Goal: Transaction & Acquisition: Book appointment/travel/reservation

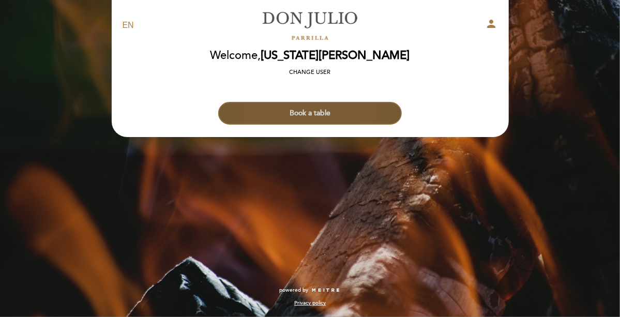
click at [313, 110] on button "Book a table" at bounding box center [310, 113] width 184 height 23
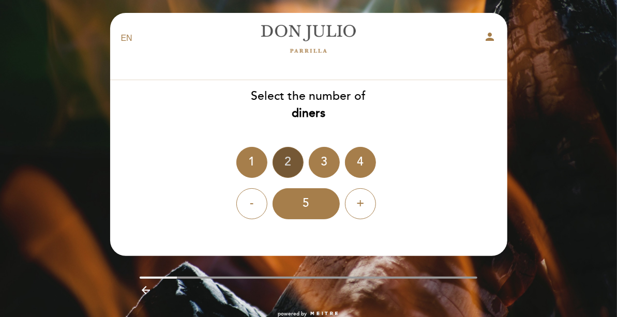
click at [284, 163] on div "2" at bounding box center [288, 162] width 31 height 31
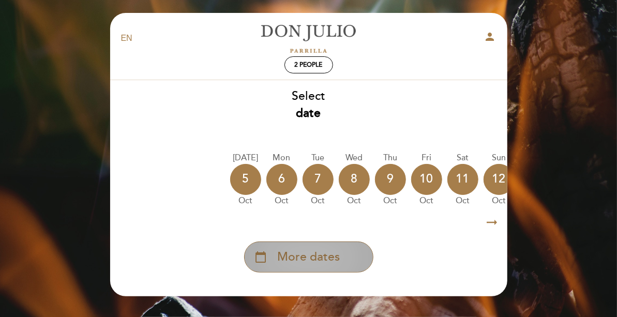
click at [347, 261] on div "calendar_today More dates" at bounding box center [308, 257] width 129 height 31
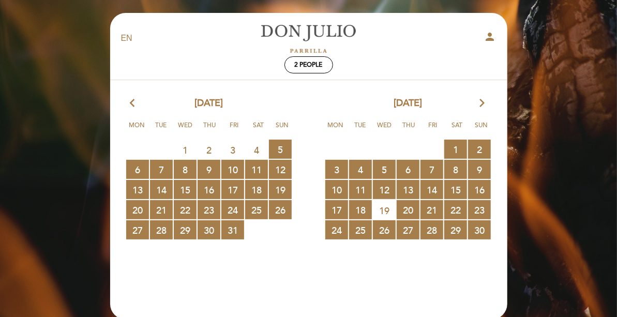
click at [482, 103] on icon "arrow_forward_ios" at bounding box center [482, 103] width 9 height 13
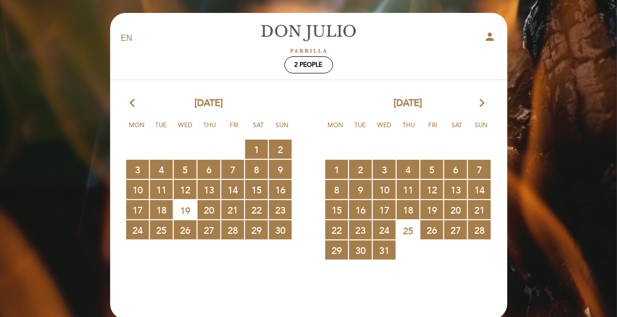
click at [482, 103] on icon "arrow_forward_ios" at bounding box center [482, 103] width 9 height 13
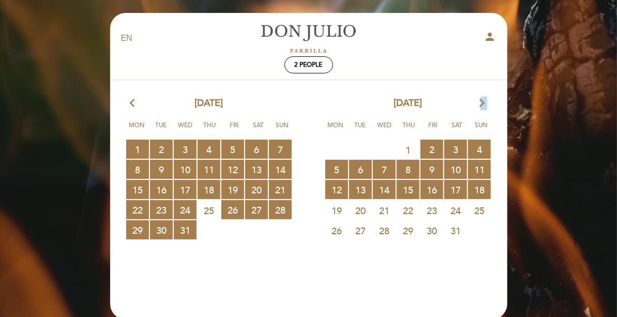
click at [482, 103] on icon "arrow_forward_ios" at bounding box center [482, 103] width 9 height 13
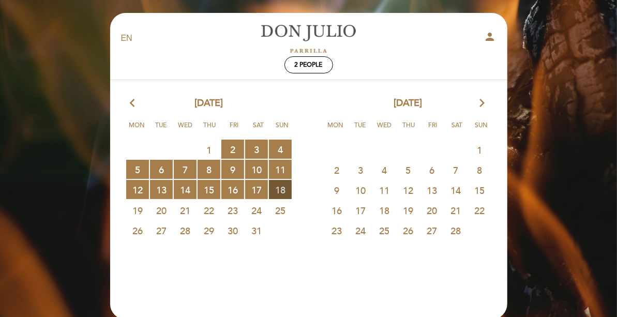
click at [276, 185] on span "18 RESERVATIONS AVAILABLE" at bounding box center [280, 189] width 23 height 19
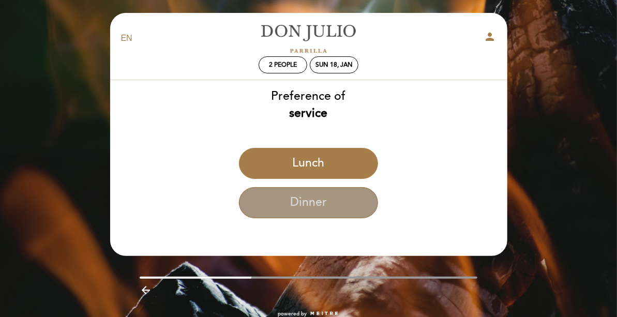
click at [281, 203] on button "Dinner" at bounding box center [308, 202] width 139 height 31
